Goal: Information Seeking & Learning: Learn about a topic

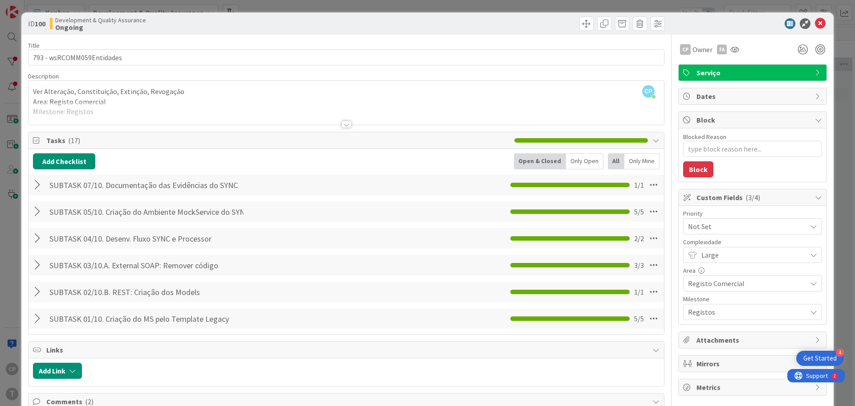
scroll to position [408, 0]
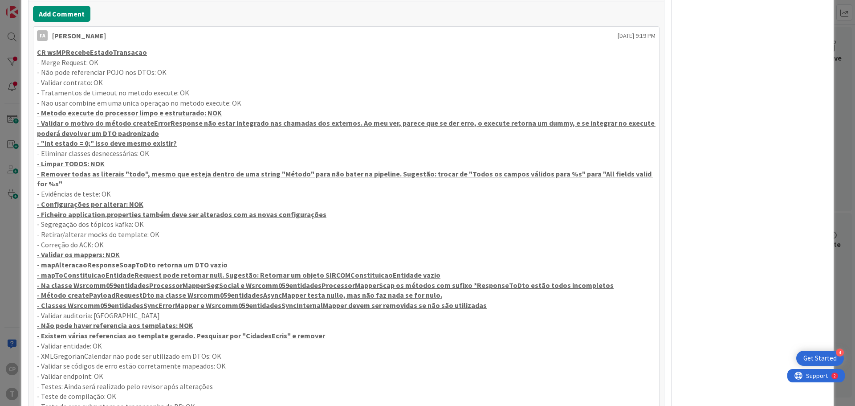
drag, startPoint x: 331, startPoint y: 216, endPoint x: 35, endPoint y: 216, distance: 295.8
click at [35, 216] on div "CR wsMPRecebeEstadoTransacao - Merge Request: OK - Não pode referenciar POJO no…" at bounding box center [346, 265] width 626 height 442
copy u "- Ficheiro application.properties também deve ser alterados com as novas config…"
click at [225, 267] on p "- mapAlteracaoResponseSoapToDto retorna um DTO vazio" at bounding box center [346, 265] width 619 height 10
drag, startPoint x: 38, startPoint y: 253, endPoint x: 493, endPoint y: 303, distance: 458.0
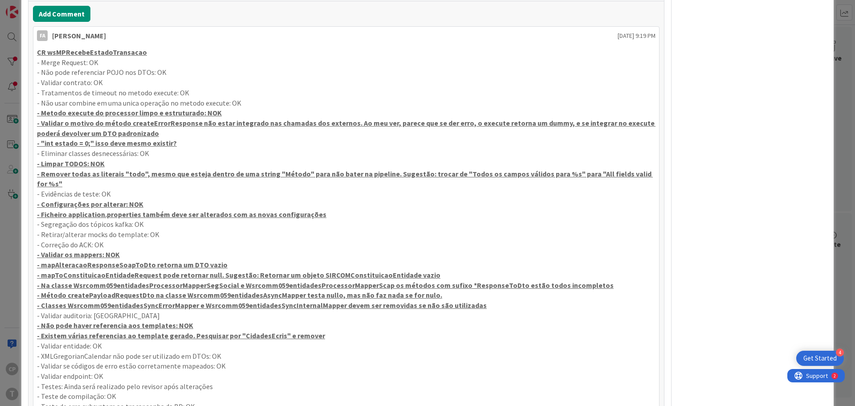
click at [493, 303] on div "CR wsMPRecebeEstadoTransacao - Merge Request: OK - Não pode referenciar POJO no…" at bounding box center [346, 264] width 619 height 435
click at [61, 249] on p "- Validar os mappers: NOK" at bounding box center [346, 254] width 619 height 10
drag, startPoint x: 36, startPoint y: 245, endPoint x: 500, endPoint y: 306, distance: 468.1
click at [498, 306] on div "CR wsMPRecebeEstadoTransacao - Merge Request: OK - Não pode referenciar POJO no…" at bounding box center [346, 265] width 626 height 442
copy div "- Correção do ACK: OK - Validar os mappers: NOK - mapAlteracaoResponseSoapToDto…"
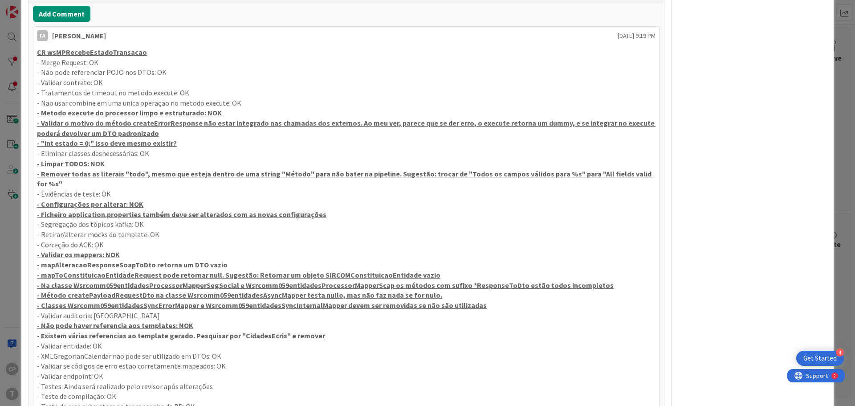
drag, startPoint x: 144, startPoint y: 202, endPoint x: 37, endPoint y: 200, distance: 106.9
click at [37, 200] on p "- Configurações por alterar: NOK" at bounding box center [346, 204] width 619 height 10
copy u "- Configurações por alterar: NOK"
drag, startPoint x: 109, startPoint y: 164, endPoint x: 35, endPoint y: 160, distance: 74.5
click at [35, 160] on div "CR wsMPRecebeEstadoTransacao - Merge Request: OK - Não pode referenciar POJO no…" at bounding box center [346, 265] width 626 height 442
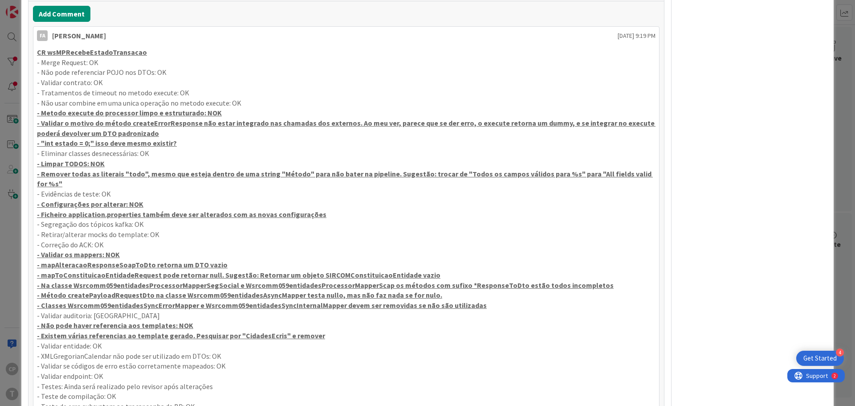
copy u "- Limpar TODOS: NOK"
drag, startPoint x: 32, startPoint y: 106, endPoint x: 182, endPoint y: 106, distance: 150.1
click at [182, 106] on div "Add Comment FA [PERSON_NAME] [DATE] 9:19 PM CR wsMPRecebeEstadoTransacao - Merg…" at bounding box center [347, 286] width 636 height 571
drag, startPoint x: 218, startPoint y: 110, endPoint x: 27, endPoint y: 115, distance: 190.7
click at [27, 115] on div "ID 100 Development & Quality Assurance Ongoing Title 25 / 128 793 - wsRCOMM059E…" at bounding box center [427, 288] width 812 height 1368
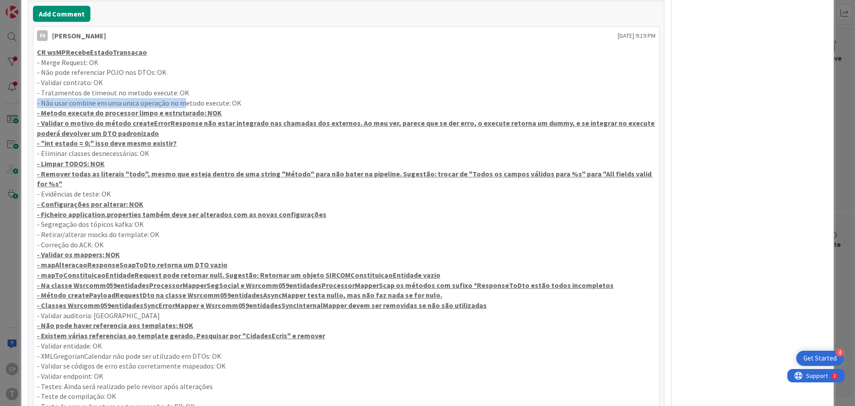
copy u "- Metodo execute do processor limpo e estruturado: NOK"
